Goal: Task Accomplishment & Management: Manage account settings

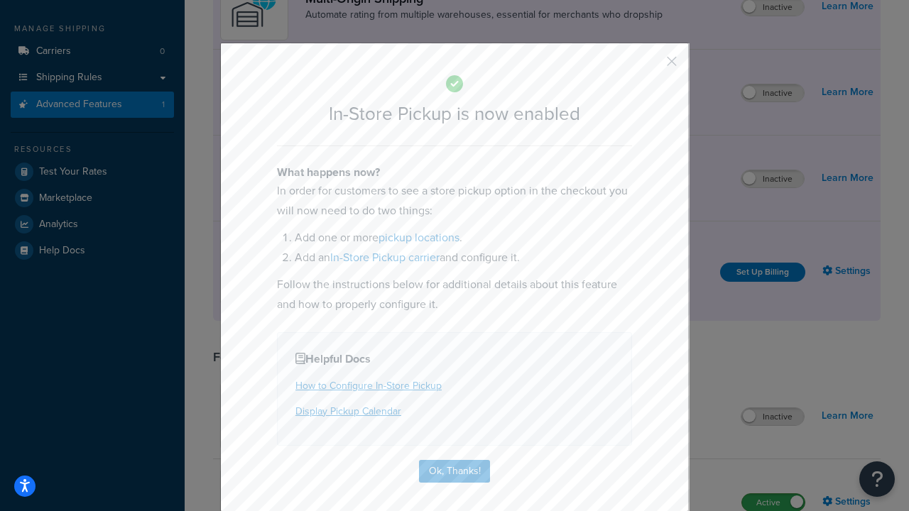
scroll to position [240, 0]
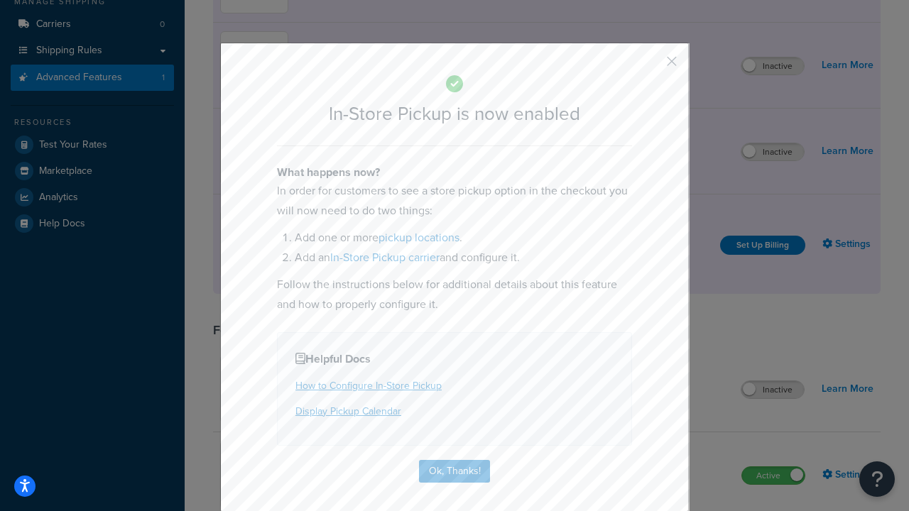
click at [650, 65] on button "button" at bounding box center [651, 67] width 4 height 4
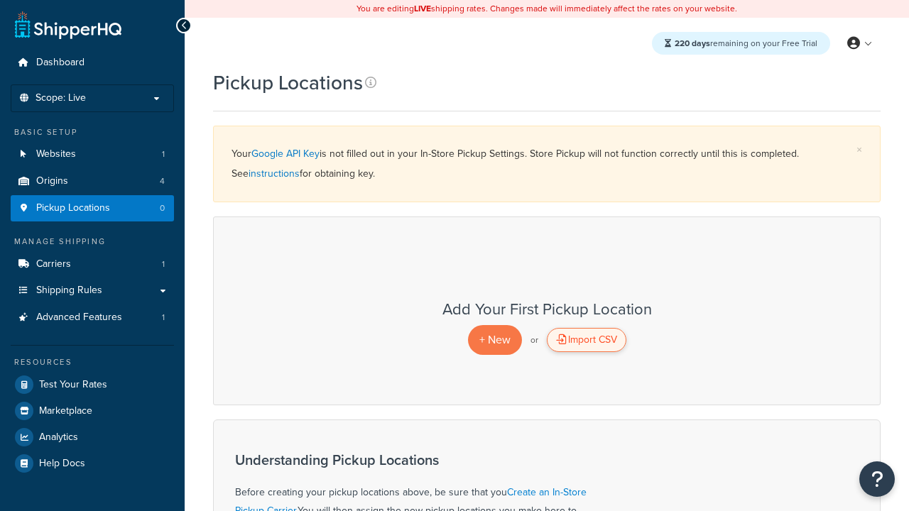
click at [586, 340] on div "Import CSV" at bounding box center [587, 340] width 80 height 24
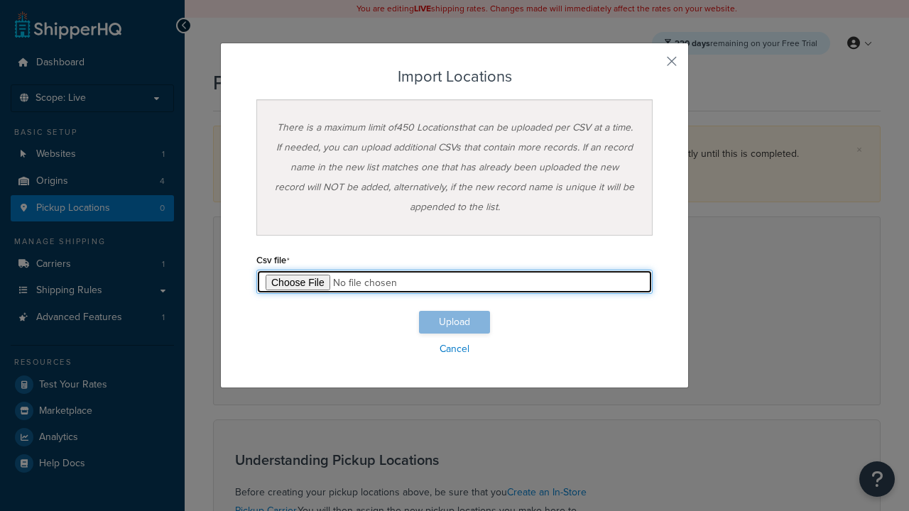
click at [454, 282] on input "file" at bounding box center [454, 282] width 396 height 24
type input "C:\fakepath\importLocationsFailure.csv"
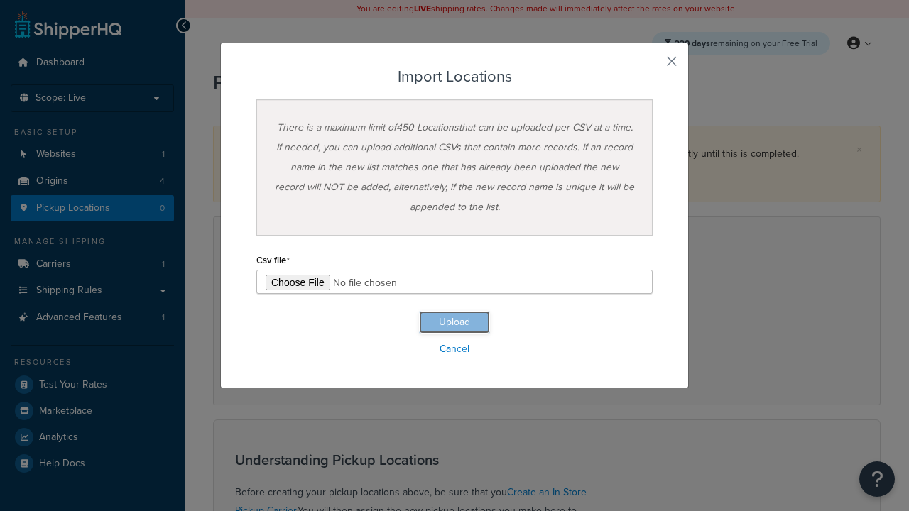
click at [454, 322] on button "Upload" at bounding box center [454, 322] width 71 height 23
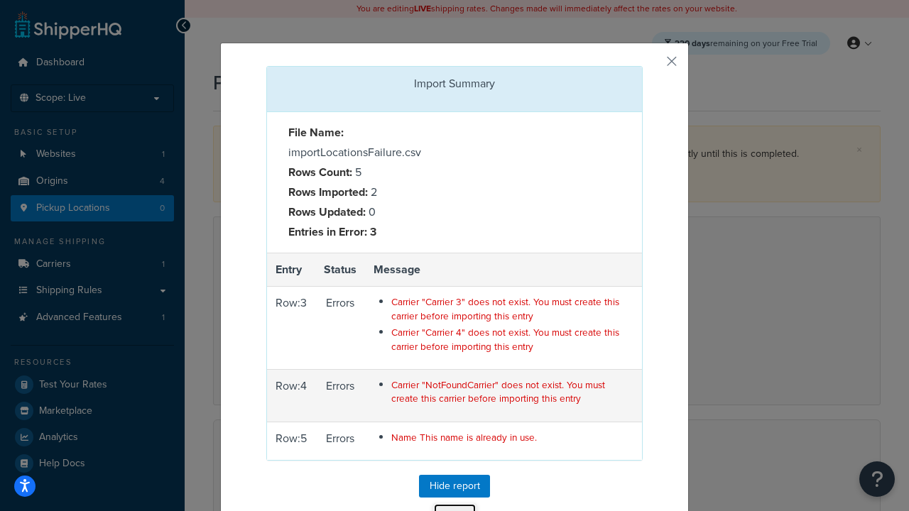
click at [454, 503] on button "Close" at bounding box center [454, 515] width 43 height 24
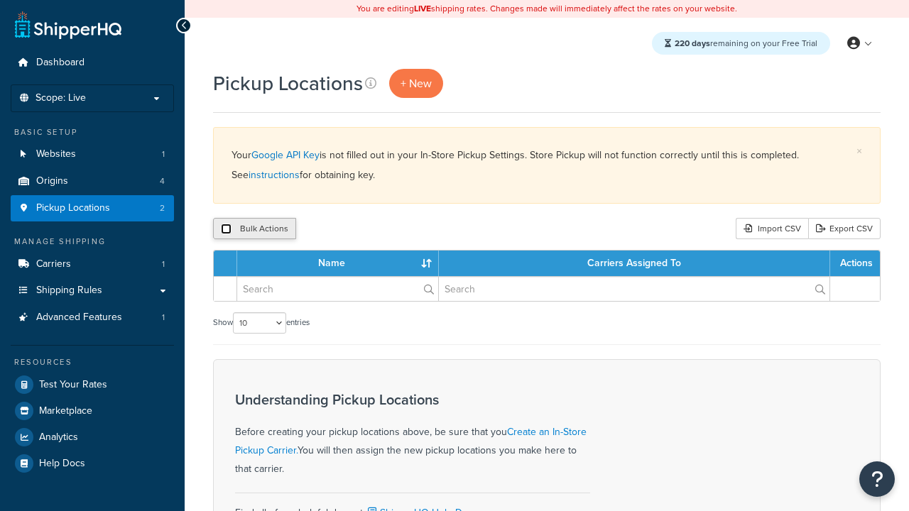
click at [226, 229] on input "checkbox" at bounding box center [226, 229] width 11 height 11
checkbox input "true"
click at [0, 0] on button "Delete" at bounding box center [0, 0] width 0 height 0
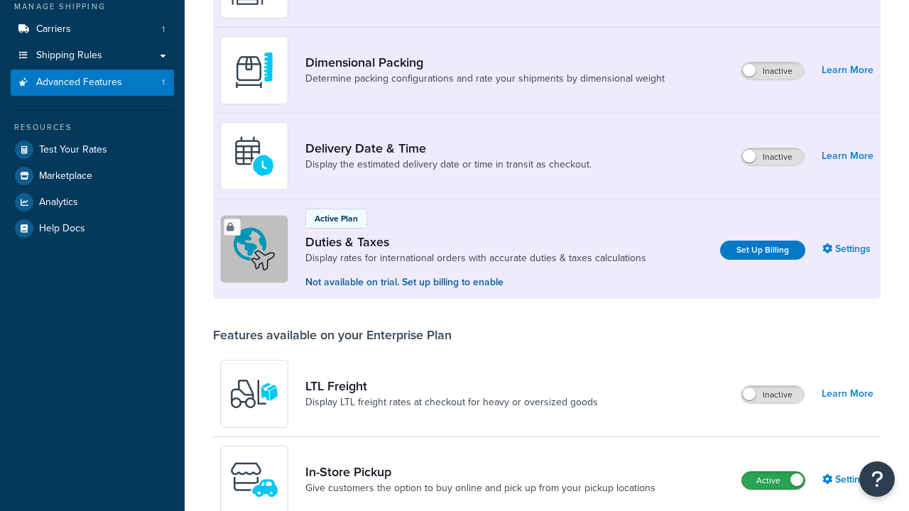
click at [773, 472] on label "Active" at bounding box center [773, 480] width 62 height 17
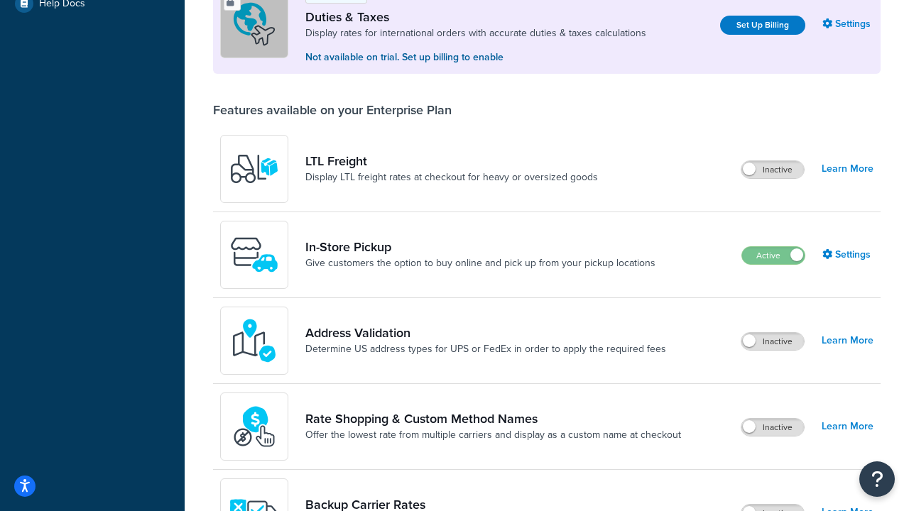
scroll to position [433, 0]
